Goal: Information Seeking & Learning: Understand process/instructions

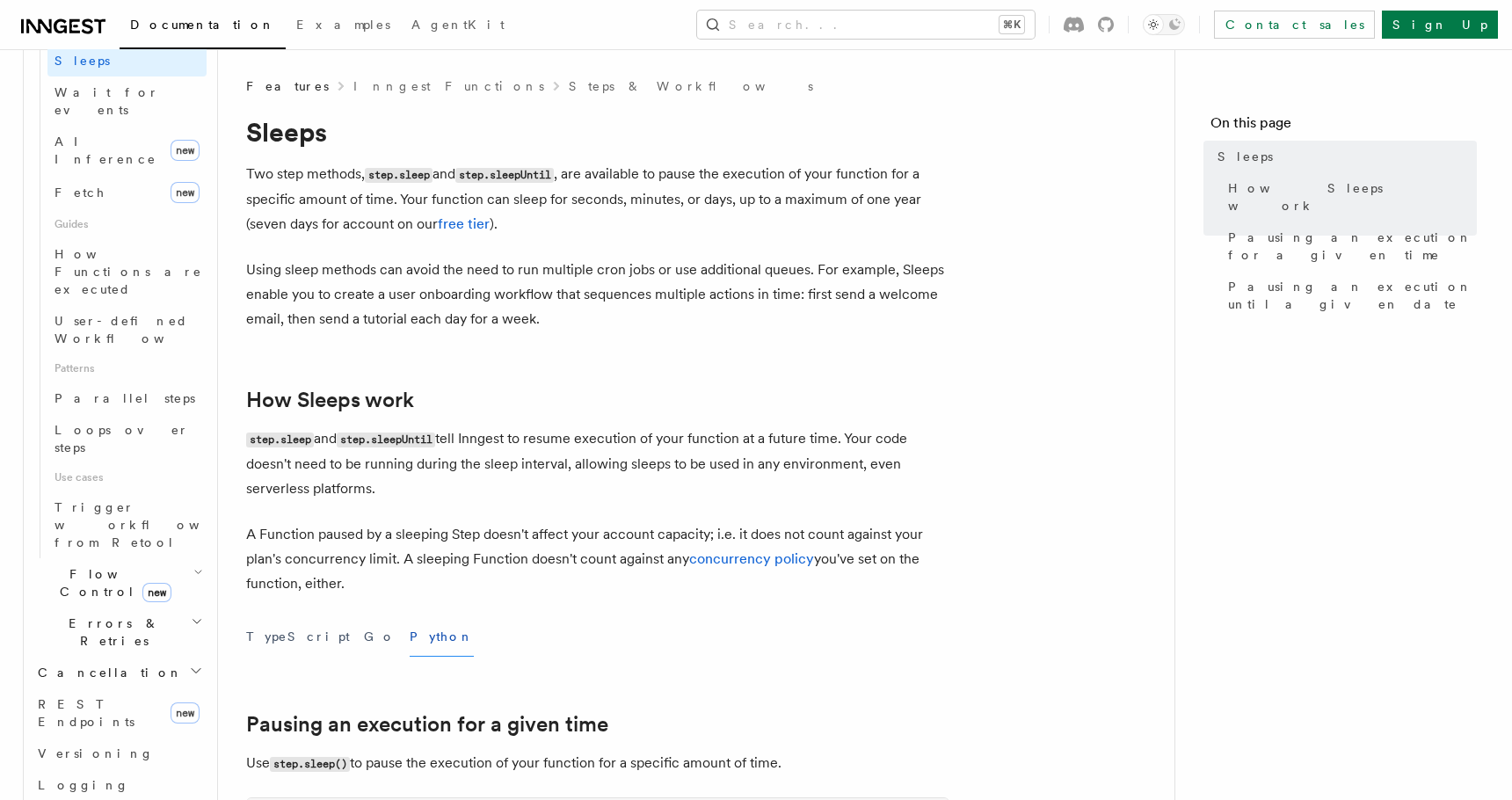
scroll to position [634, 0]
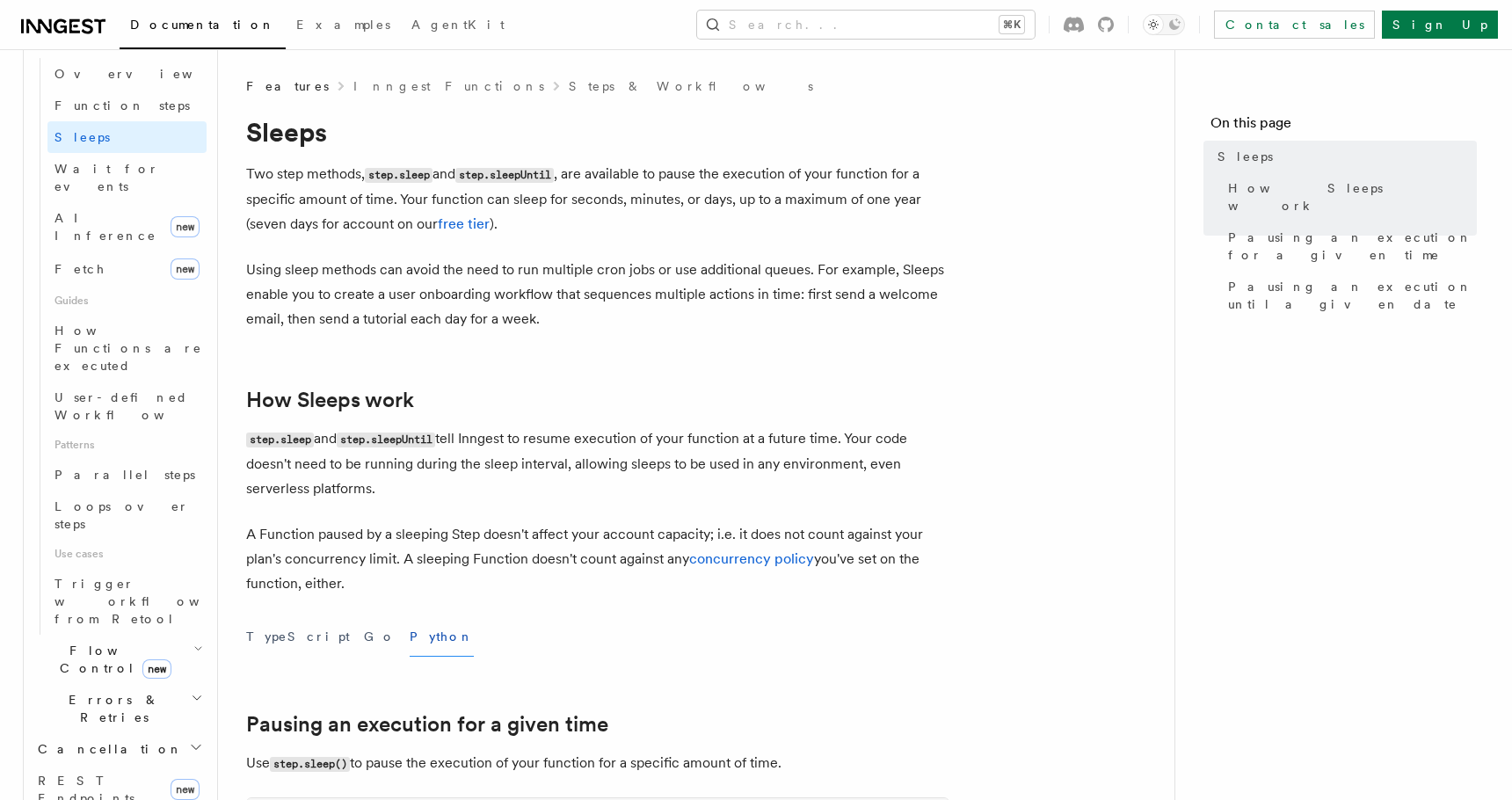
click at [81, 641] on span "Flow Control new" at bounding box center [111, 659] width 163 height 35
click at [86, 693] on span "Overview" at bounding box center [145, 700] width 181 height 14
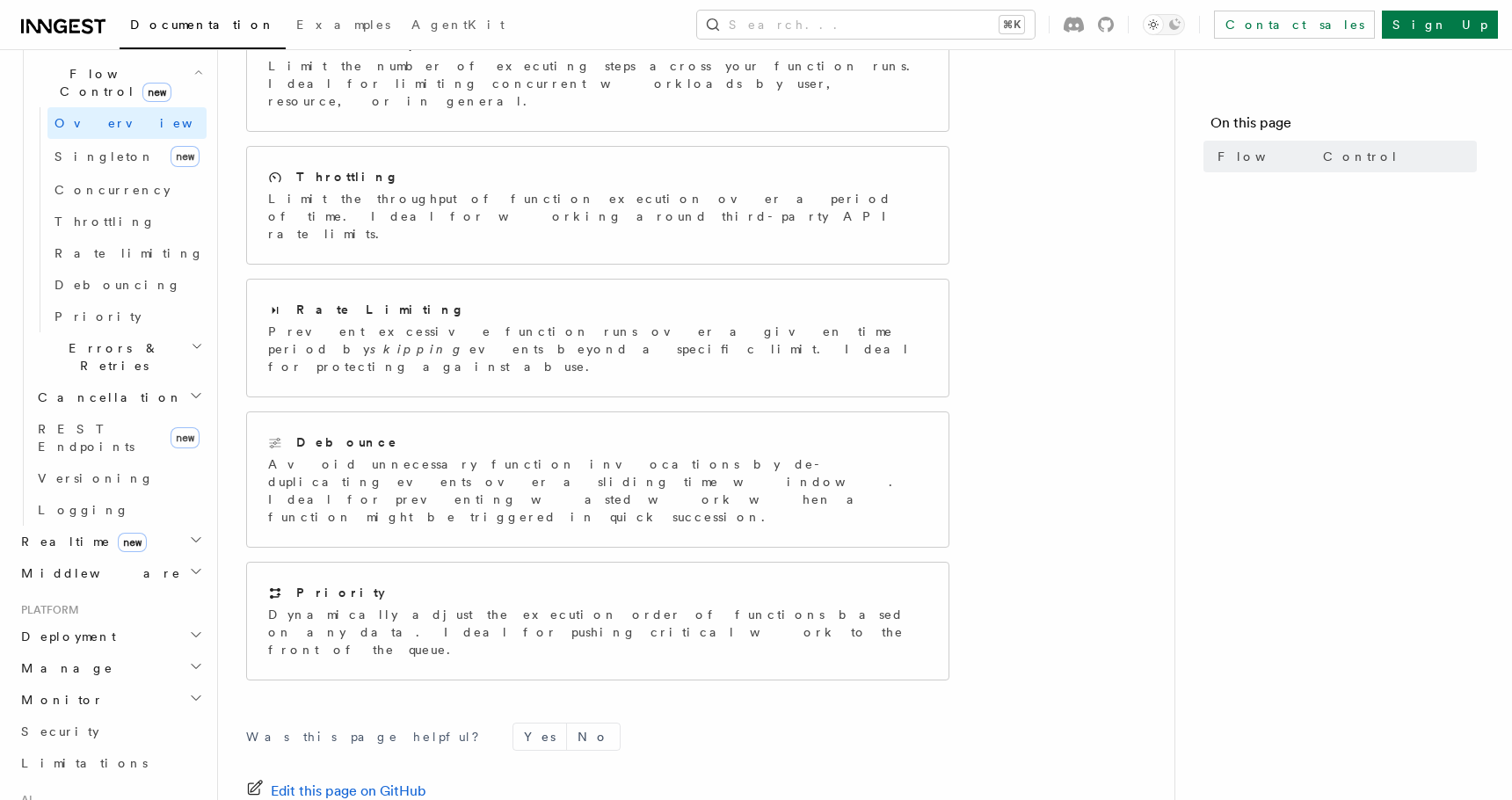
scroll to position [451, 0]
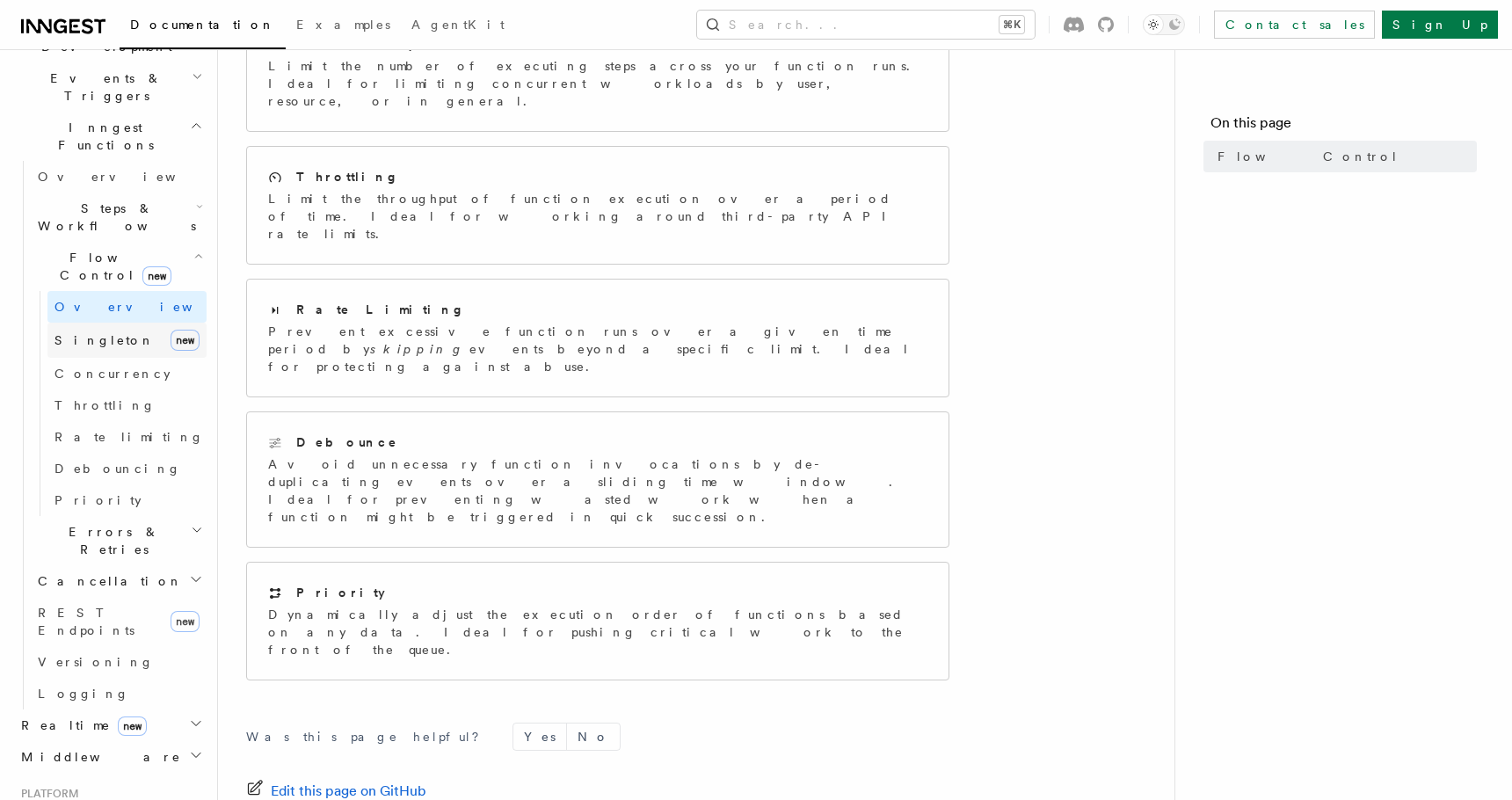
click at [86, 333] on span "Singleton" at bounding box center [104, 340] width 100 height 14
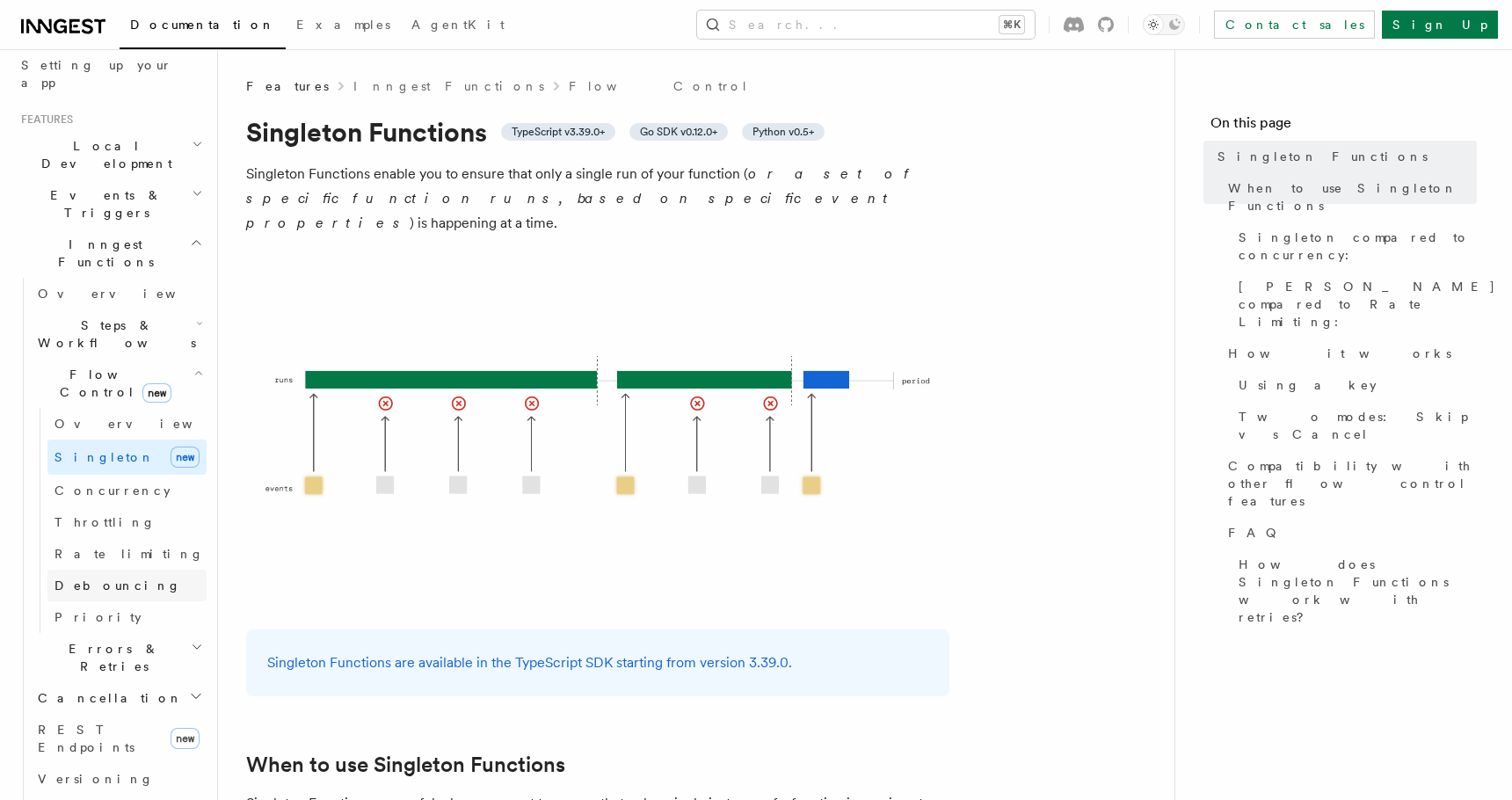
scroll to position [322, 0]
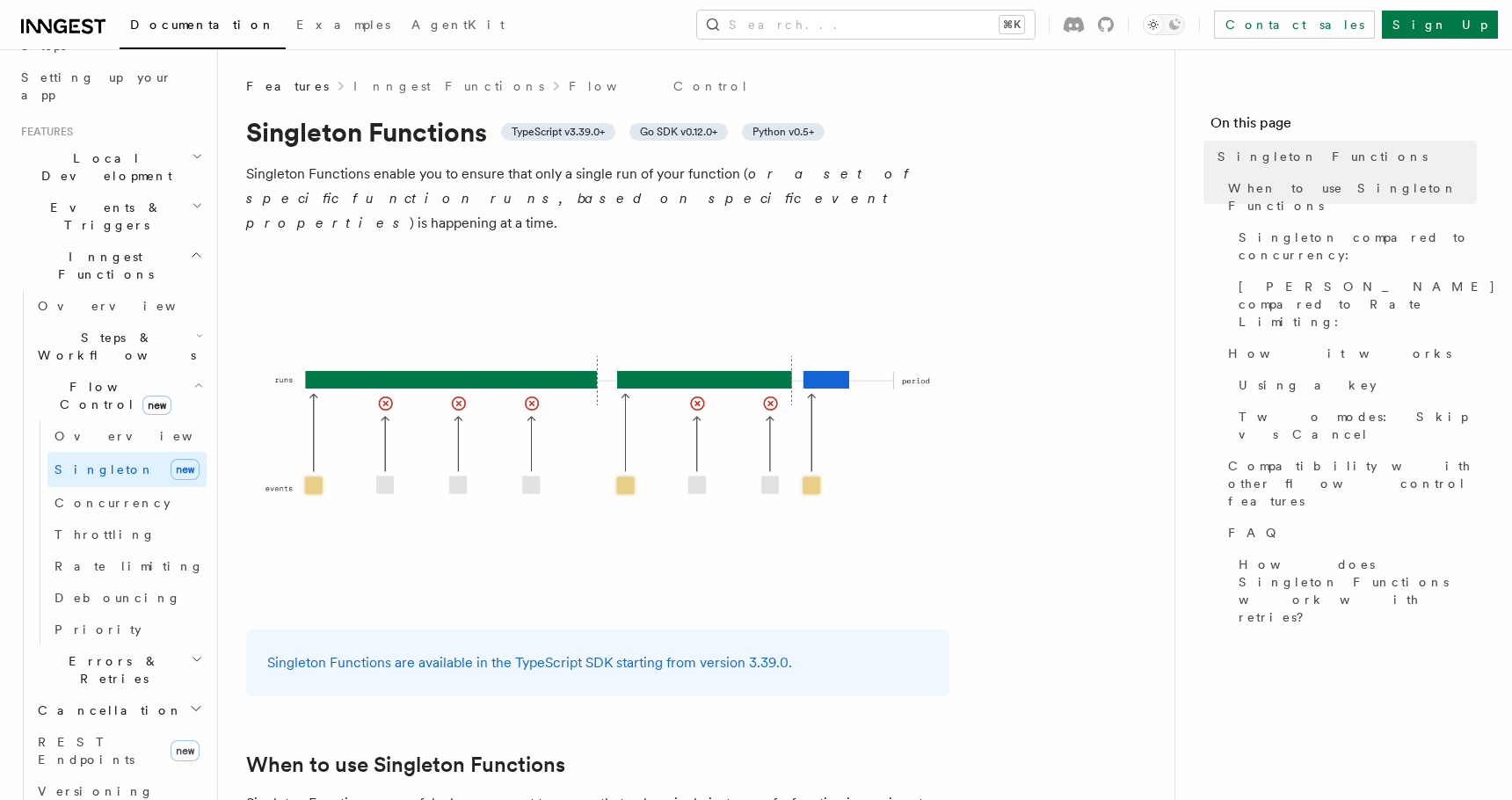
click at [86, 329] on span "Steps & Workflows" at bounding box center [113, 347] width 165 height 35
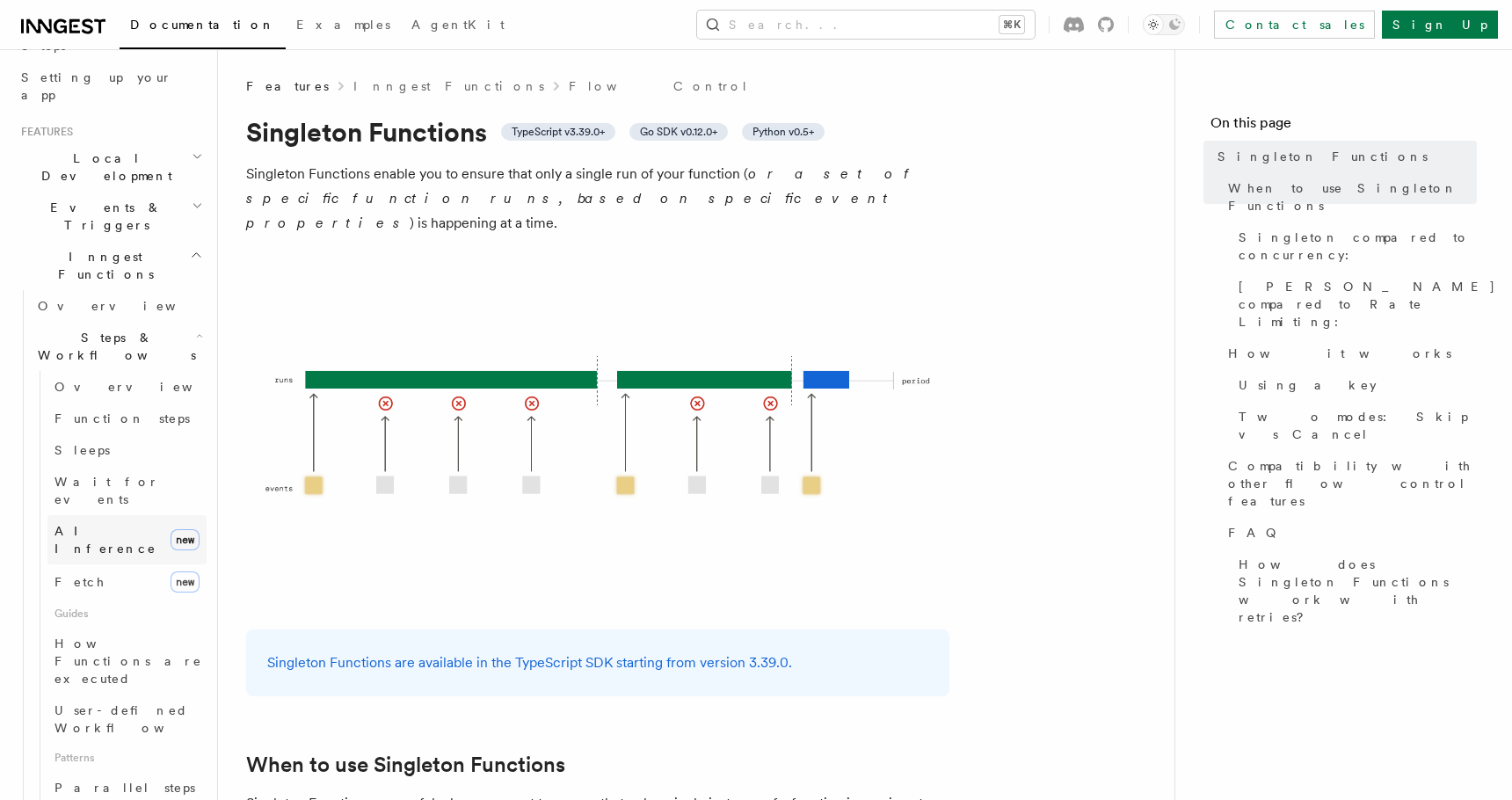
click at [124, 515] on link "AI Inference new" at bounding box center [127, 540] width 160 height 49
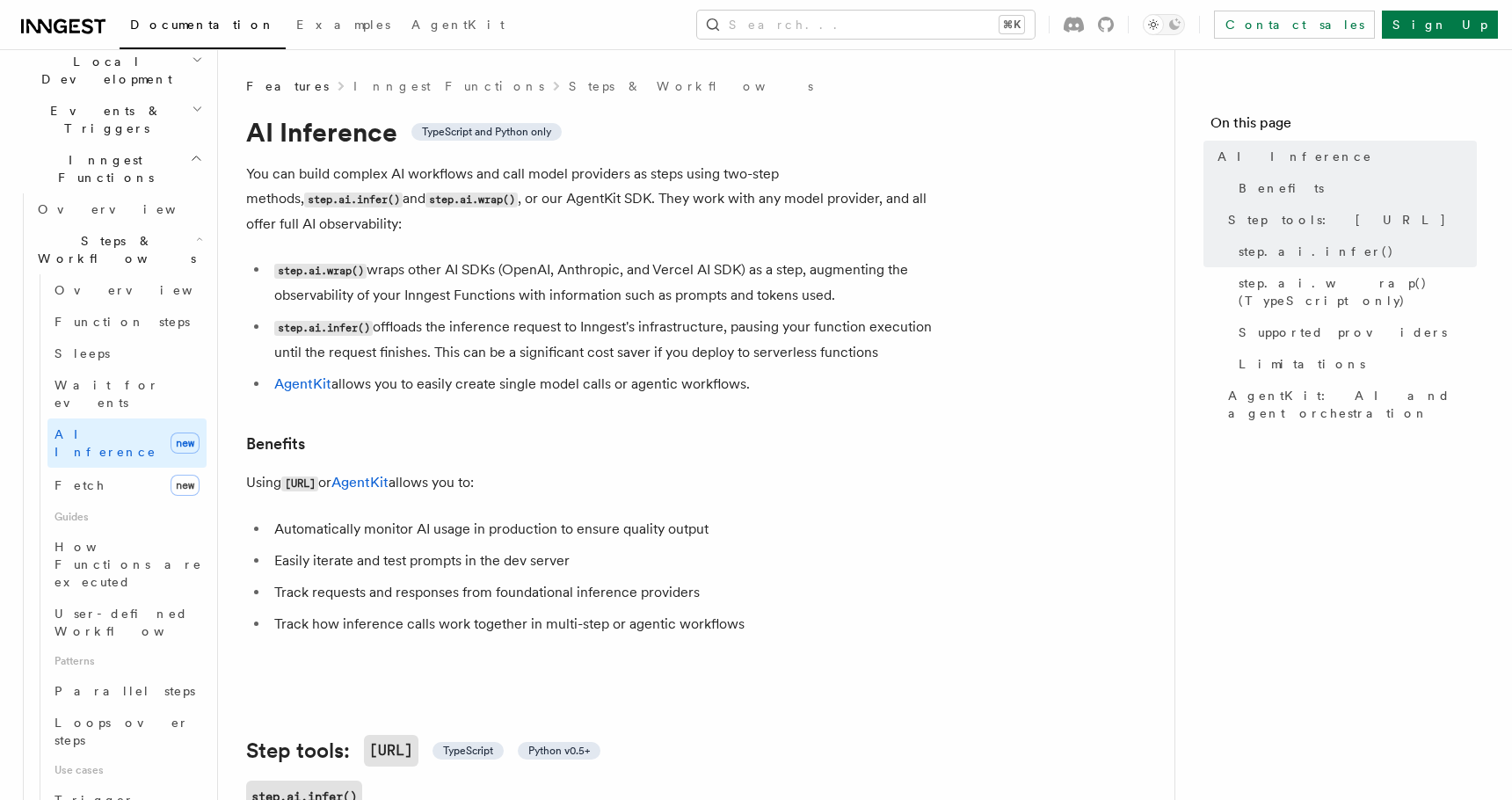
scroll to position [422, 0]
click at [127, 603] on span "User-defined Workflows" at bounding box center [133, 619] width 159 height 32
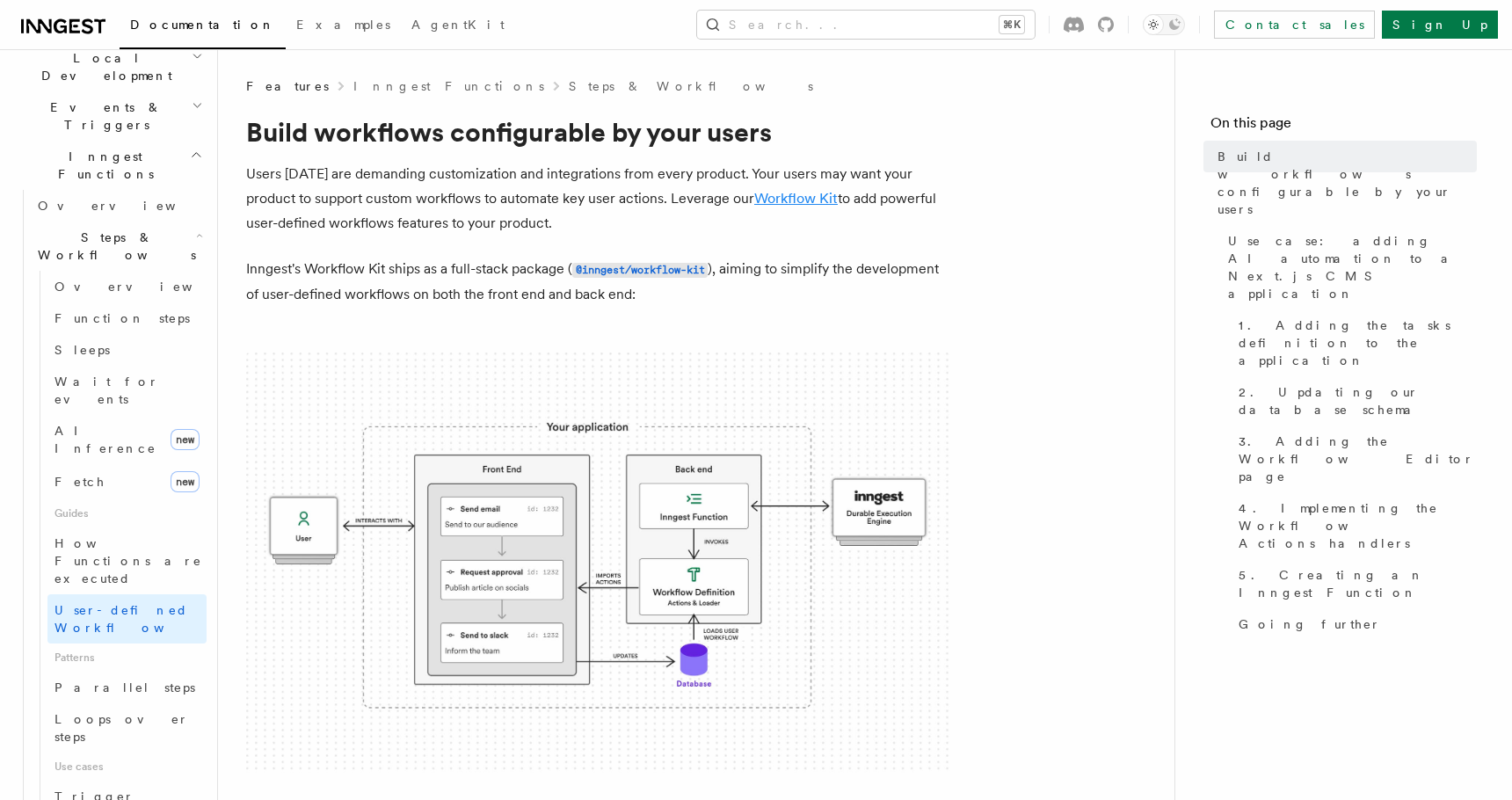
click at [782, 199] on link "Workflow Kit" at bounding box center [796, 198] width 84 height 17
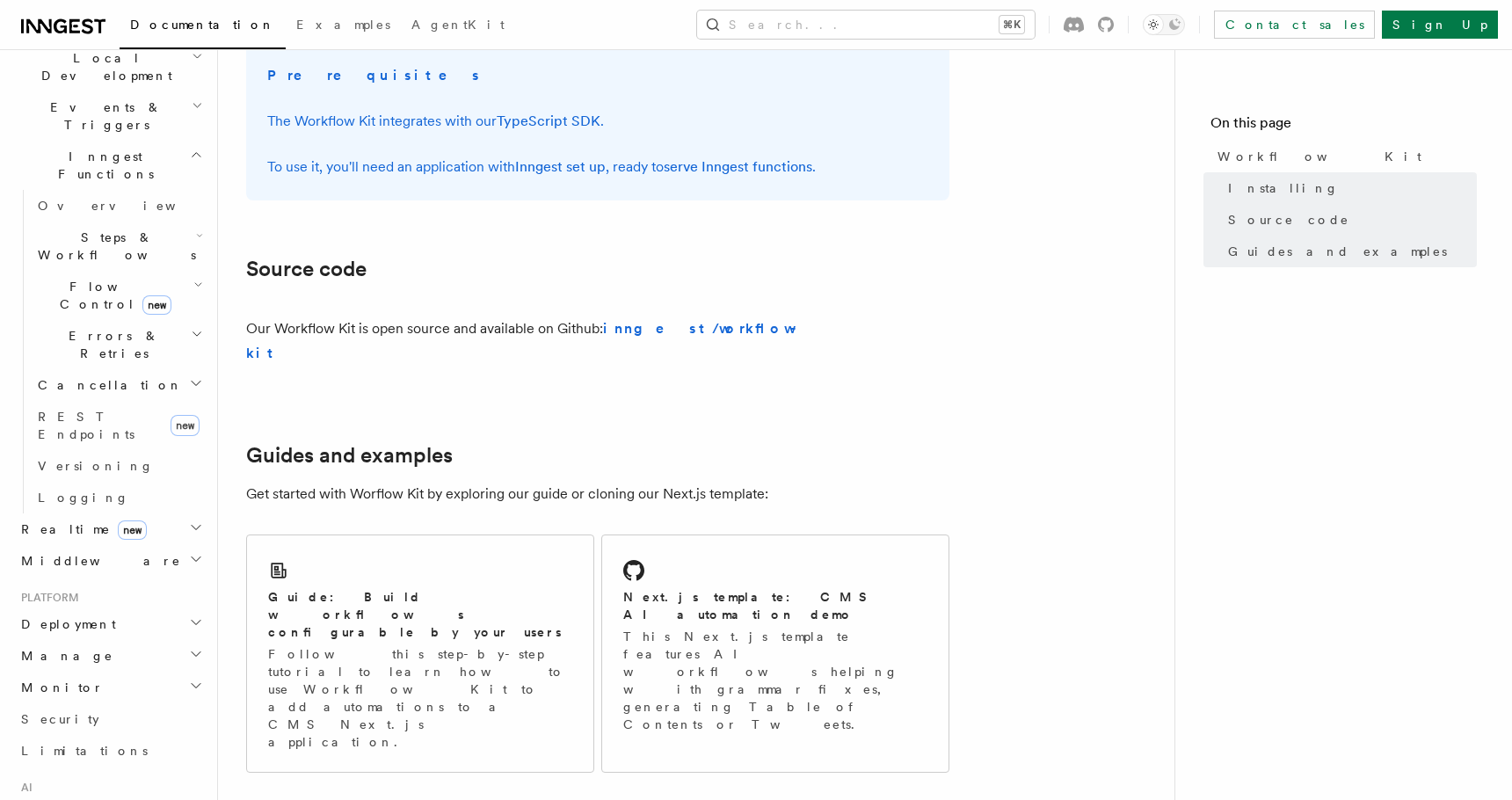
scroll to position [766, 0]
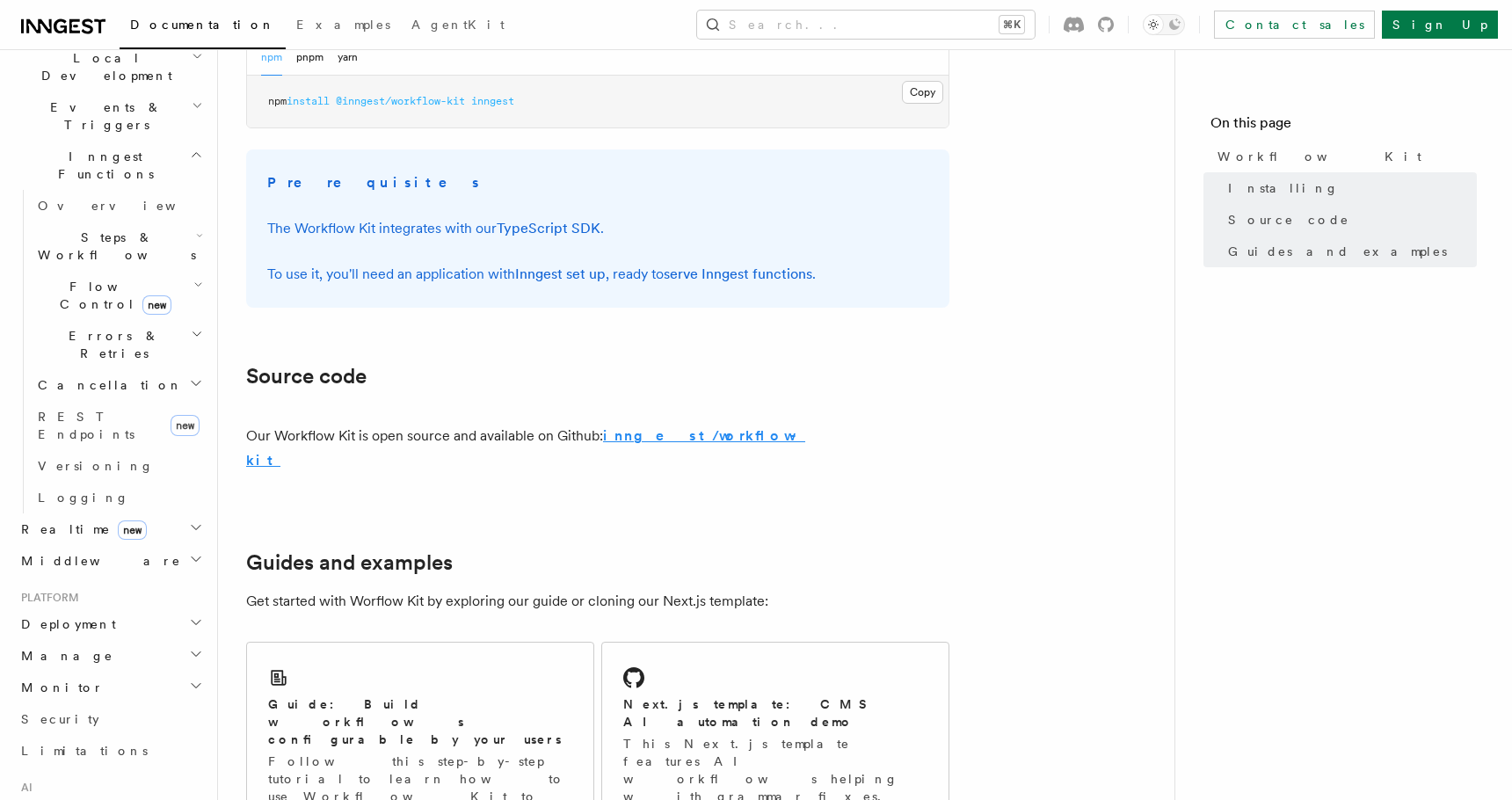
click at [654, 439] on strong "inngest/workflow-kit" at bounding box center [526, 448] width 559 height 41
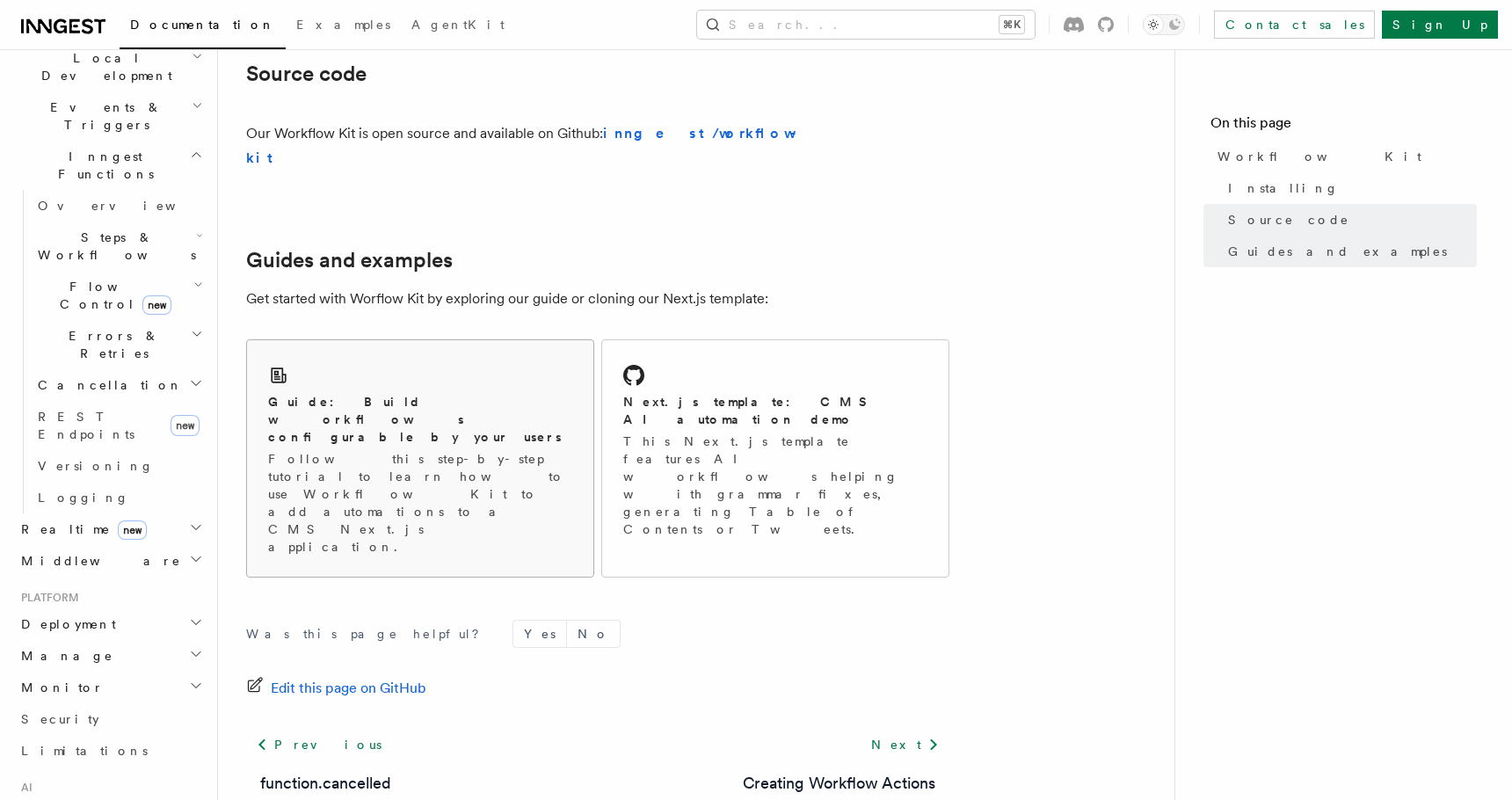
click at [518, 450] on p "Follow this step-by-step tutorial to learn how to use Workflow Kit to add autom…" at bounding box center [420, 502] width 304 height 105
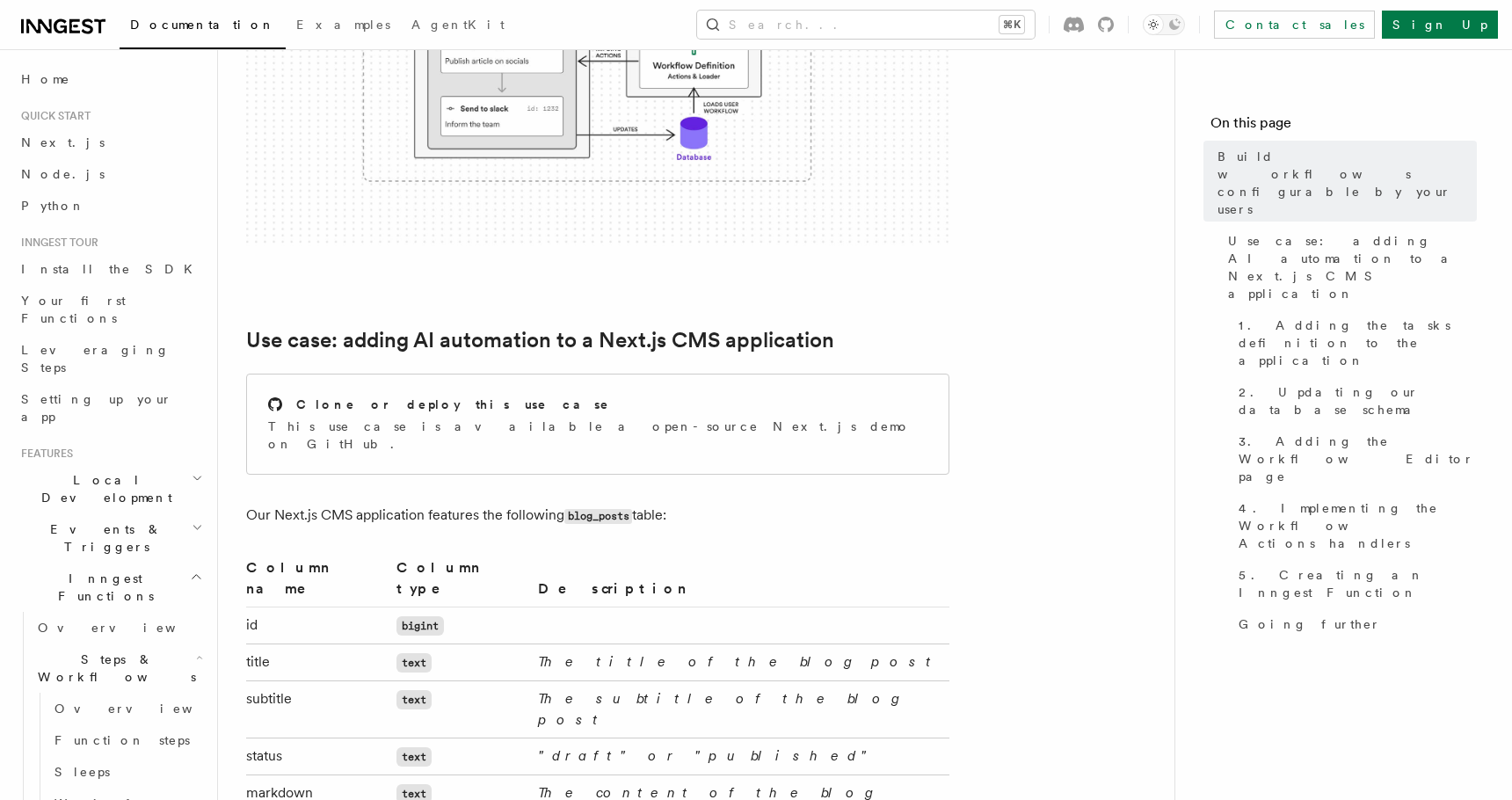
scroll to position [567, 0]
